Goal: Information Seeking & Learning: Learn about a topic

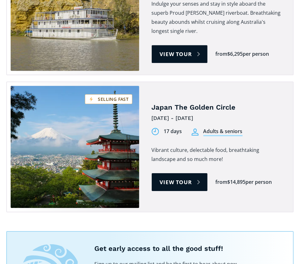
scroll to position [635, 0]
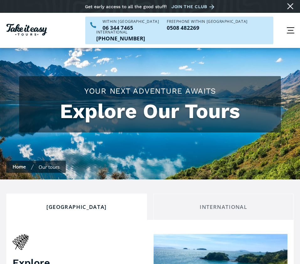
scroll to position [63, 0]
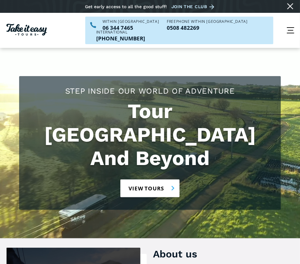
click at [132, 179] on link "View tours" at bounding box center [149, 188] width 59 height 18
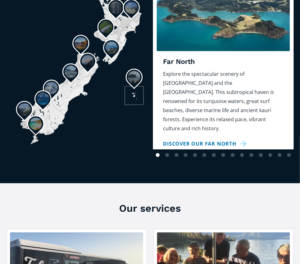
scroll to position [626, 0]
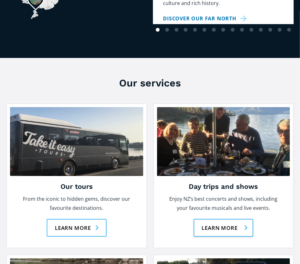
click at [233, 219] on link "Learn more" at bounding box center [224, 228] width 60 height 18
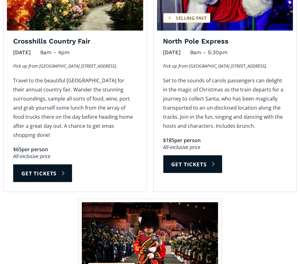
scroll to position [758, 0]
